Goal: Task Accomplishment & Management: Manage account settings

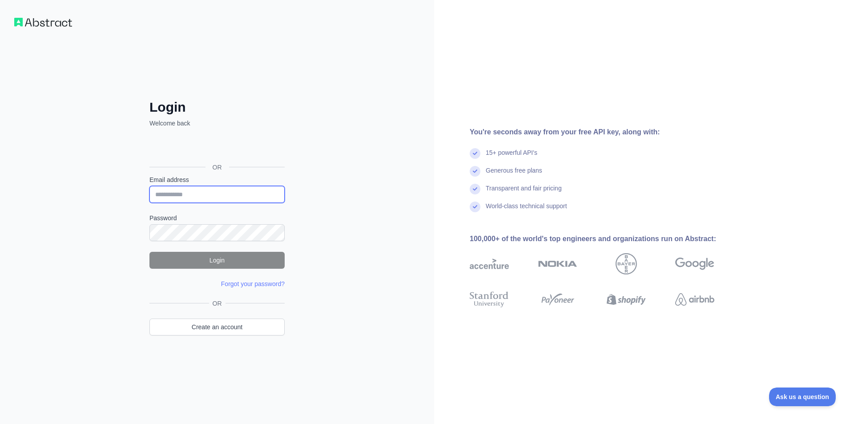
type input "**********"
click at [220, 260] on button "Login" at bounding box center [216, 260] width 135 height 17
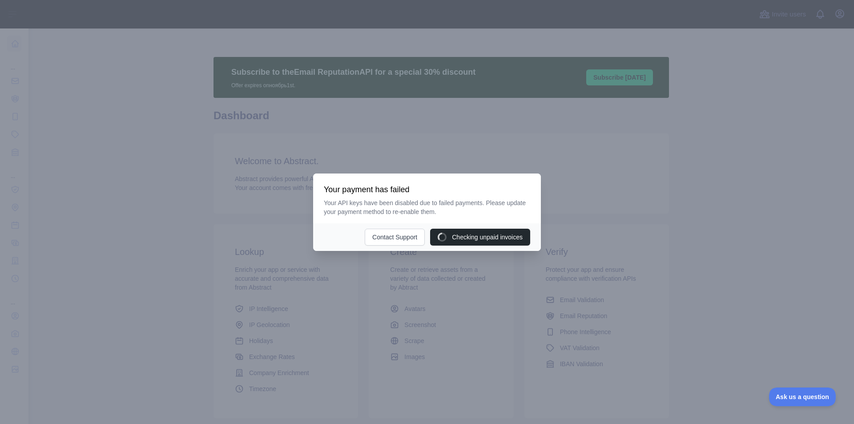
click at [784, 20] on div at bounding box center [427, 212] width 854 height 424
click at [595, 202] on div at bounding box center [427, 212] width 854 height 424
click at [485, 239] on button "Update payment method" at bounding box center [488, 237] width 83 height 17
click at [508, 244] on button "Update payment method" at bounding box center [488, 237] width 83 height 17
click at [836, 14] on div at bounding box center [427, 212] width 854 height 424
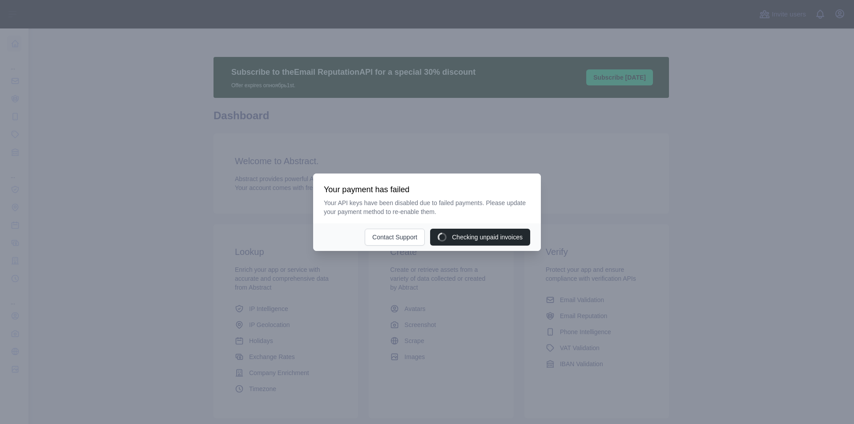
click at [836, 14] on div at bounding box center [427, 212] width 854 height 424
